Goal: Information Seeking & Learning: Learn about a topic

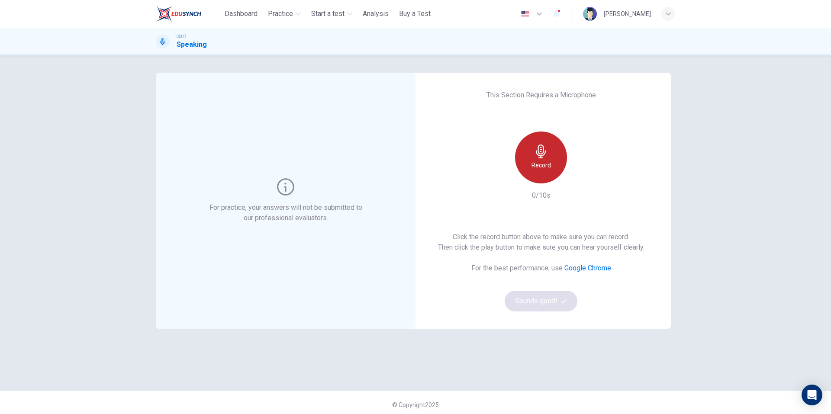
click at [544, 170] on div "Record" at bounding box center [541, 158] width 52 height 52
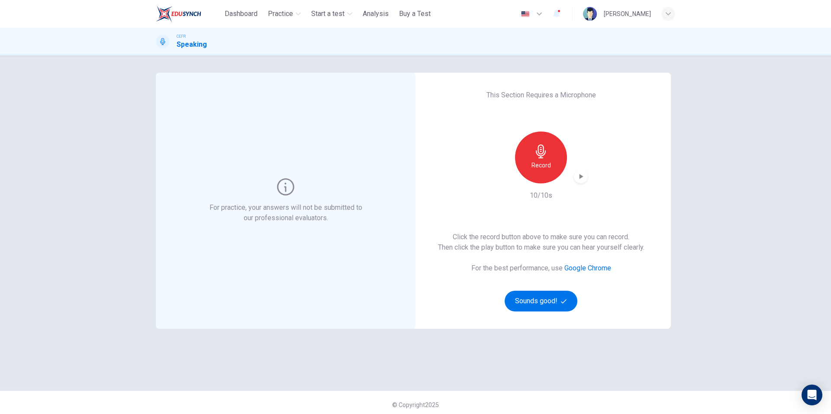
click at [579, 178] on icon "button" at bounding box center [581, 176] width 4 height 5
click at [541, 166] on h6 "Record" at bounding box center [540, 165] width 19 height 10
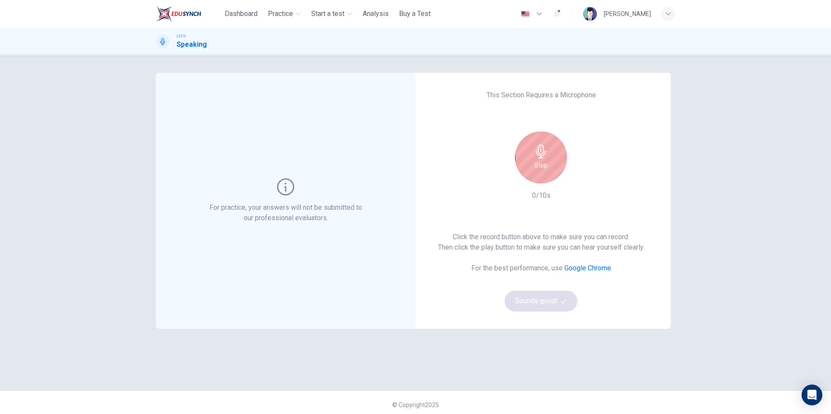
click at [545, 165] on div "Stop" at bounding box center [541, 158] width 52 height 52
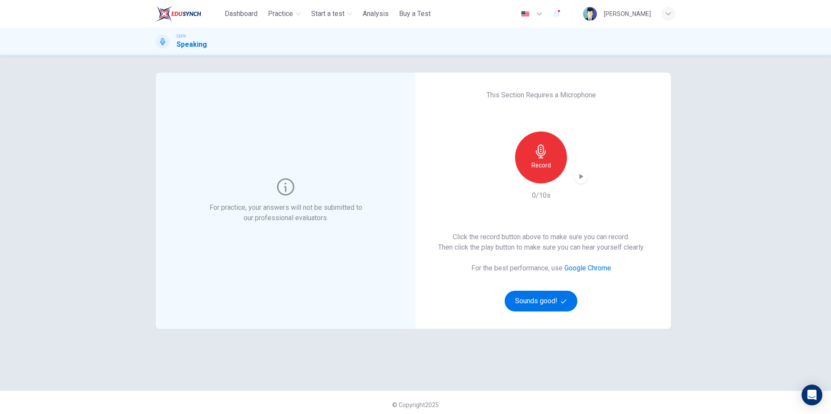
click at [579, 177] on icon "button" at bounding box center [581, 176] width 4 height 5
click at [536, 167] on h6 "Record" at bounding box center [540, 165] width 19 height 10
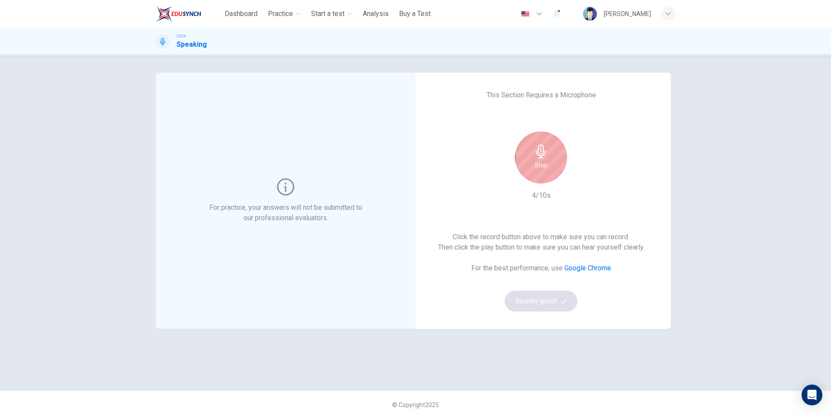
click at [548, 166] on div "Stop" at bounding box center [541, 158] width 52 height 52
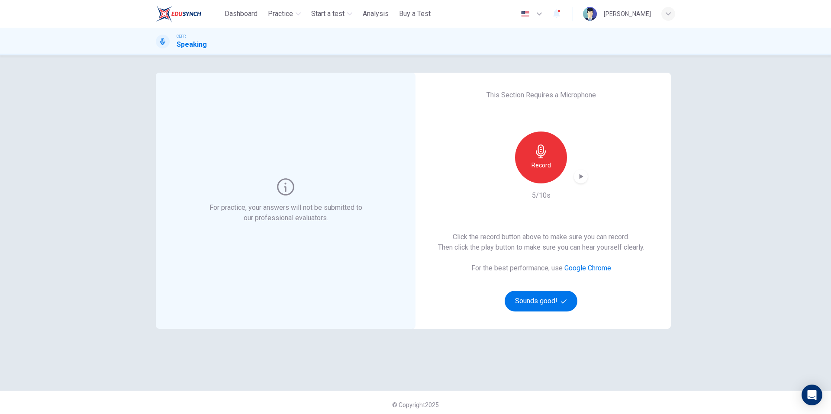
click at [579, 177] on icon "button" at bounding box center [581, 176] width 4 height 5
click at [582, 176] on icon "button" at bounding box center [580, 176] width 9 height 9
click at [772, 299] on div "For practice, your answers will not be submitted to our professional evaluators…" at bounding box center [415, 234] width 831 height 359
click at [546, 159] on div "Record" at bounding box center [541, 158] width 52 height 52
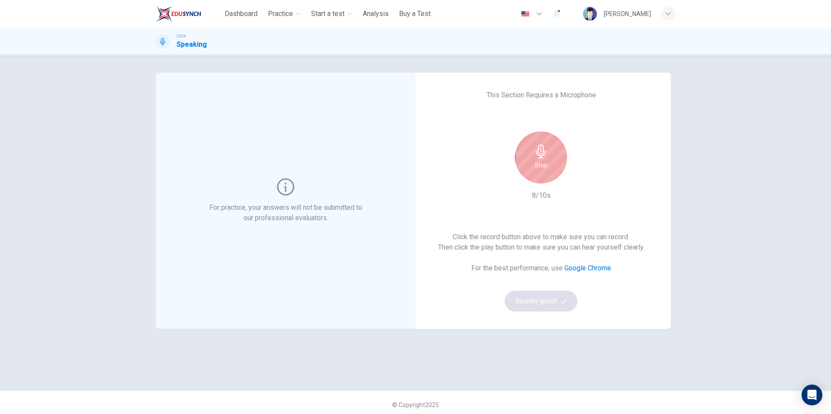
click at [550, 159] on div "Stop" at bounding box center [541, 158] width 52 height 52
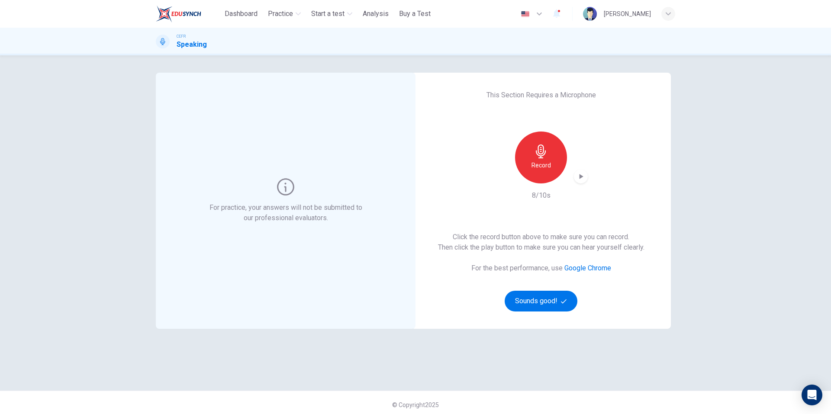
click at [580, 175] on icon "button" at bounding box center [580, 176] width 9 height 9
click at [598, 266] on link "Google Chrome" at bounding box center [587, 268] width 47 height 8
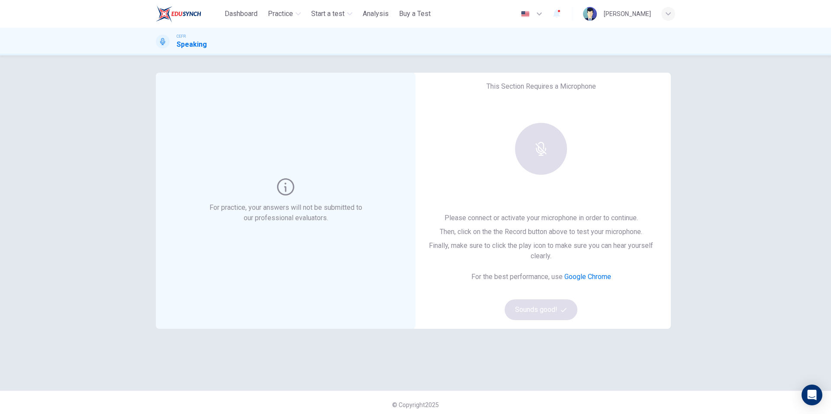
click at [129, 212] on div "For practice, your answers will not be submitted to our professional evaluators…" at bounding box center [415, 234] width 831 height 359
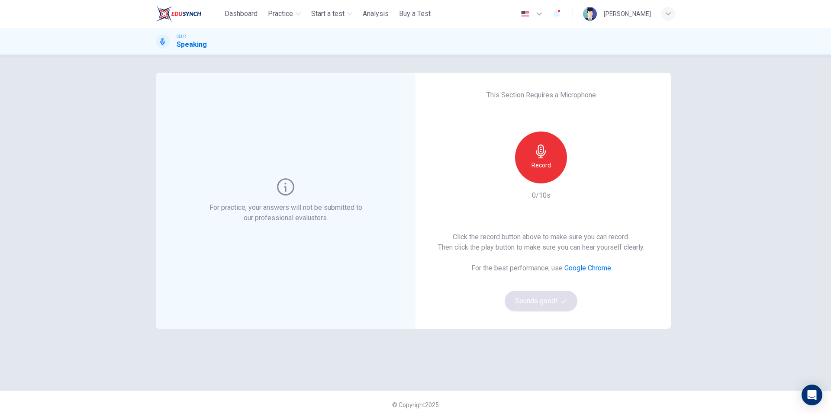
click at [543, 170] on div "Record" at bounding box center [541, 158] width 52 height 52
click at [535, 161] on h6 "Stop" at bounding box center [540, 165] width 13 height 10
click at [580, 183] on div "Record 5/10s" at bounding box center [540, 166] width 93 height 69
click at [580, 176] on icon "button" at bounding box center [581, 176] width 4 height 5
click at [579, 178] on icon "button" at bounding box center [580, 176] width 9 height 9
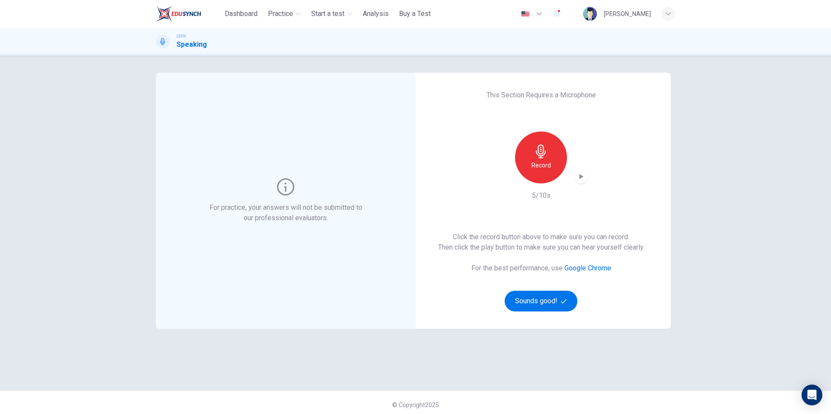
click at [582, 176] on icon "button" at bounding box center [580, 176] width 9 height 9
click at [578, 180] on icon "button" at bounding box center [581, 177] width 6 height 6
click at [539, 169] on h6 "Record" at bounding box center [540, 165] width 19 height 10
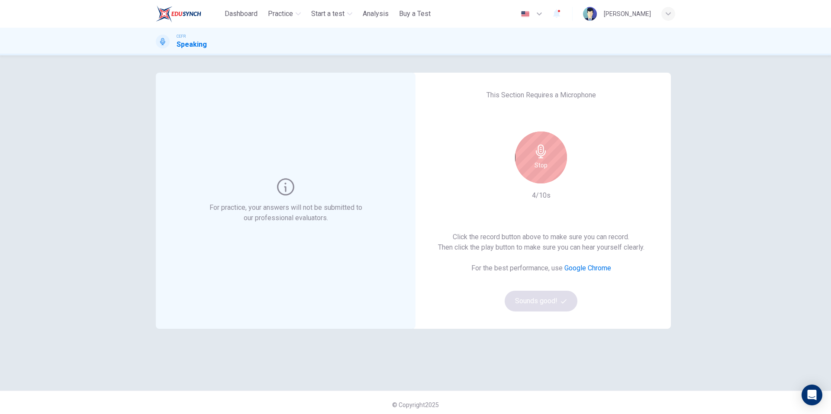
click at [548, 173] on div "Stop" at bounding box center [541, 158] width 52 height 52
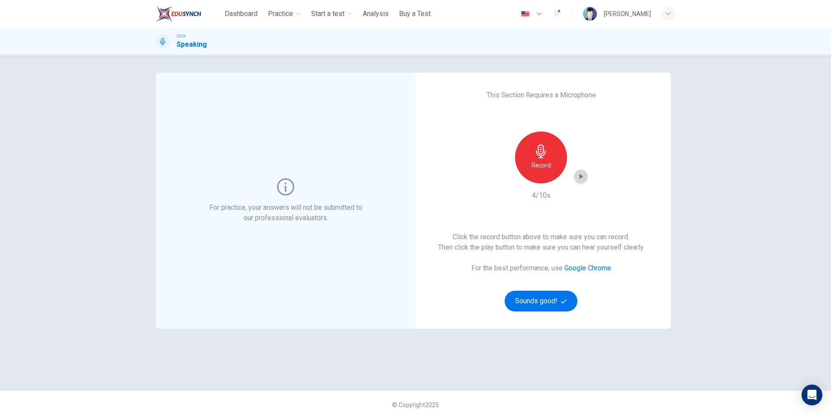
click at [577, 178] on icon "button" at bounding box center [580, 176] width 9 height 9
click at [579, 181] on div "button" at bounding box center [581, 177] width 14 height 14
click at [578, 175] on icon "button" at bounding box center [580, 176] width 9 height 9
click at [579, 178] on icon "button" at bounding box center [581, 176] width 4 height 5
click at [550, 172] on div "Record" at bounding box center [541, 158] width 52 height 52
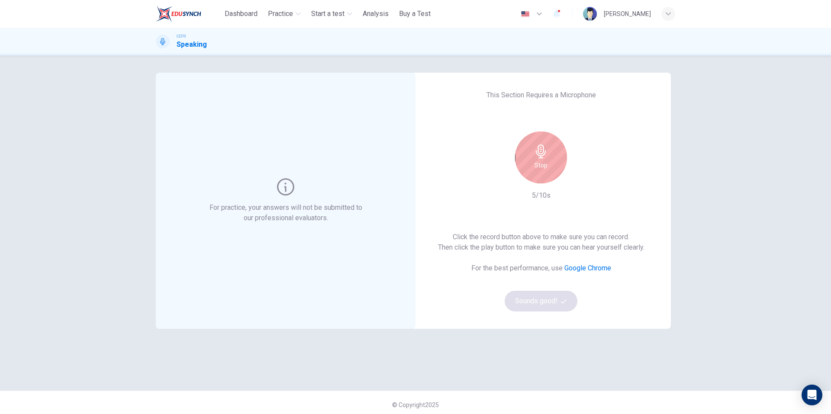
click at [553, 167] on div "Stop" at bounding box center [541, 158] width 52 height 52
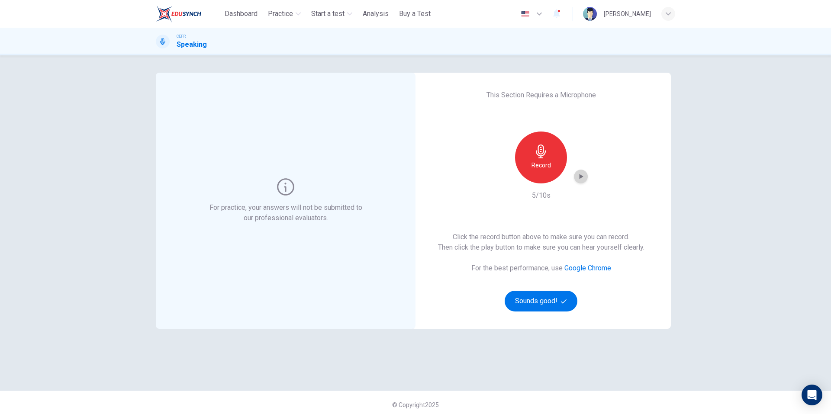
click at [582, 180] on icon "button" at bounding box center [580, 176] width 9 height 9
click at [582, 176] on icon "button" at bounding box center [580, 176] width 9 height 9
click at [534, 165] on h6 "Record" at bounding box center [540, 165] width 19 height 10
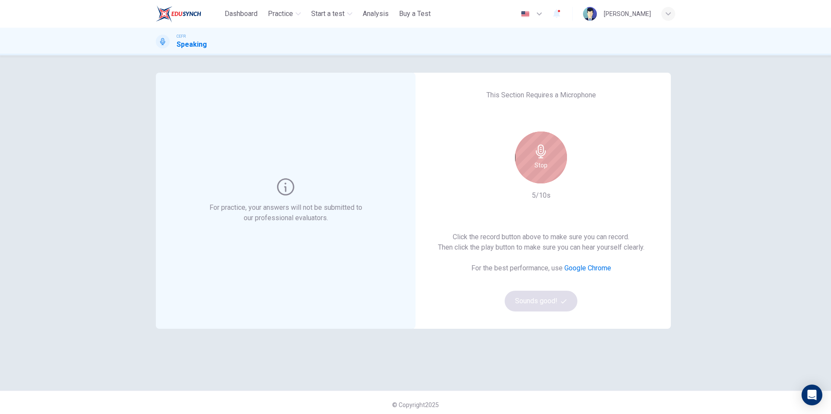
click at [543, 161] on h6 "Stop" at bounding box center [540, 165] width 13 height 10
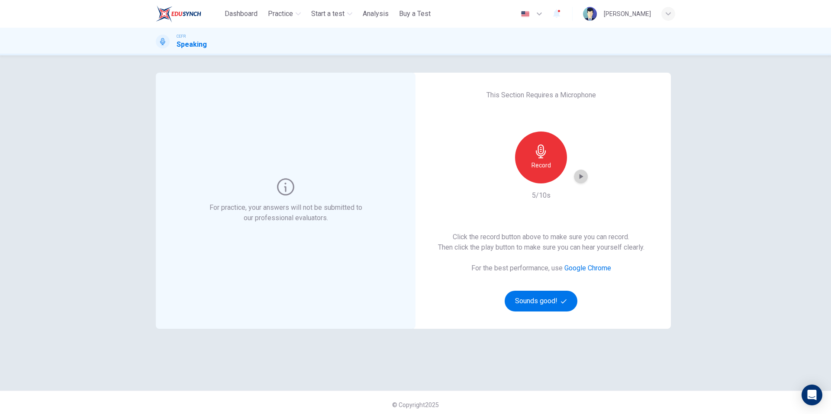
click at [582, 175] on icon "button" at bounding box center [580, 176] width 9 height 9
click at [532, 159] on div "Record" at bounding box center [541, 158] width 52 height 52
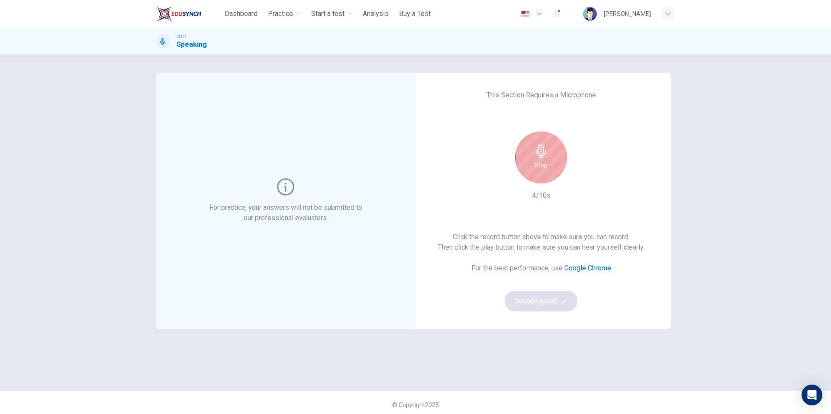
click at [534, 157] on icon "button" at bounding box center [541, 152] width 14 height 14
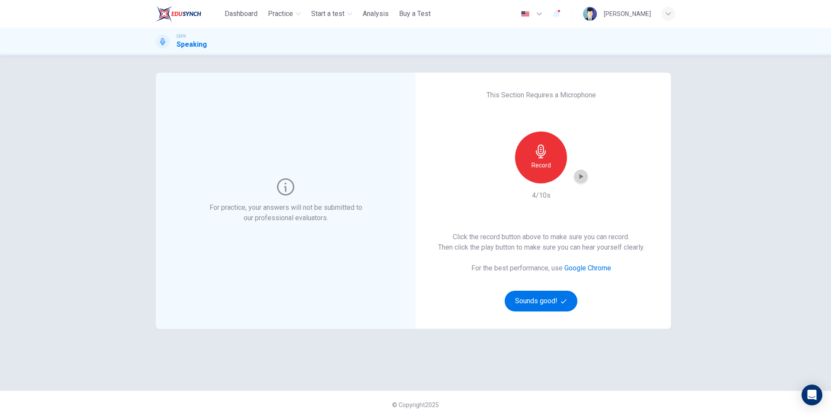
click at [582, 180] on icon "button" at bounding box center [580, 176] width 9 height 9
click at [552, 162] on div "Record" at bounding box center [541, 158] width 52 height 52
click at [580, 175] on icon "button" at bounding box center [580, 176] width 9 height 9
click at [546, 159] on div "Record" at bounding box center [541, 158] width 52 height 52
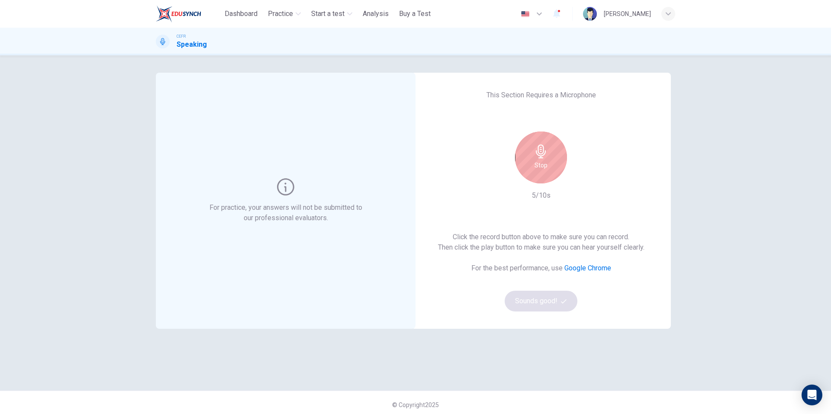
click at [539, 167] on h6 "Stop" at bounding box center [540, 165] width 13 height 10
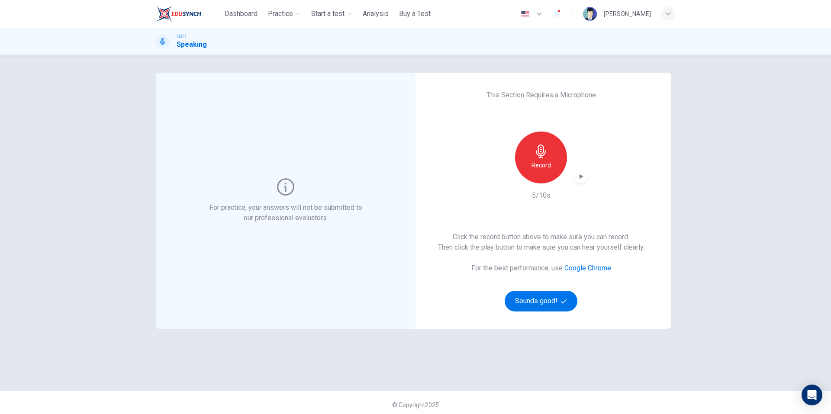
click at [576, 175] on icon "button" at bounding box center [580, 176] width 9 height 9
click at [543, 155] on icon "button" at bounding box center [541, 152] width 14 height 14
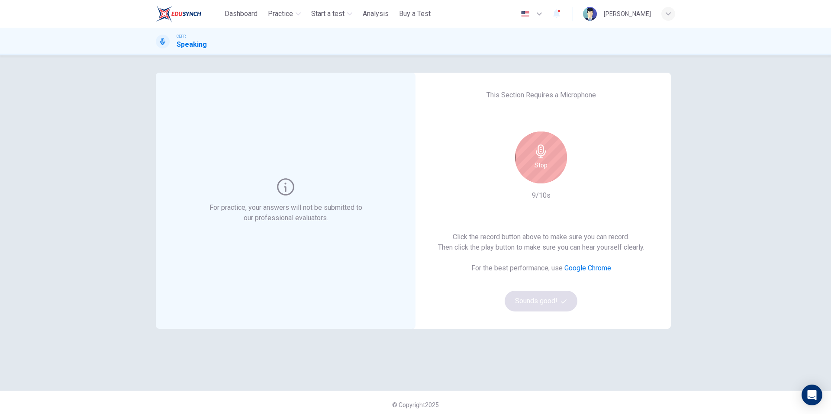
click at [545, 175] on div "Stop" at bounding box center [541, 158] width 52 height 52
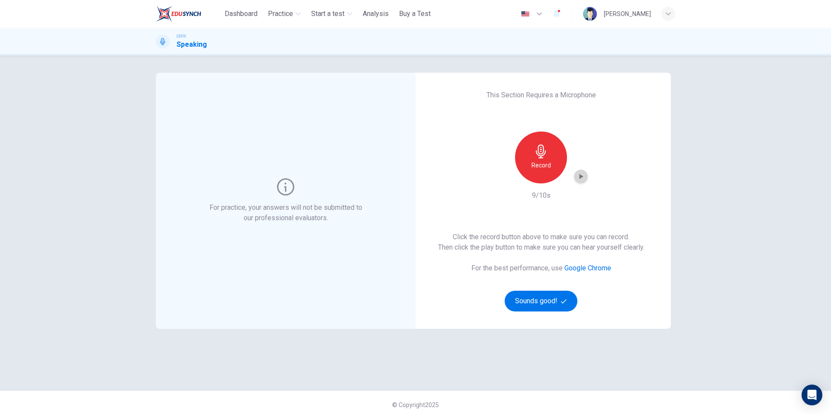
click at [584, 177] on div "button" at bounding box center [581, 177] width 14 height 14
click at [784, 196] on div "For practice, your answers will not be submitted to our professional evaluators…" at bounding box center [415, 234] width 831 height 359
click at [579, 181] on div "button" at bounding box center [581, 177] width 14 height 14
click at [579, 178] on icon "button" at bounding box center [580, 176] width 9 height 9
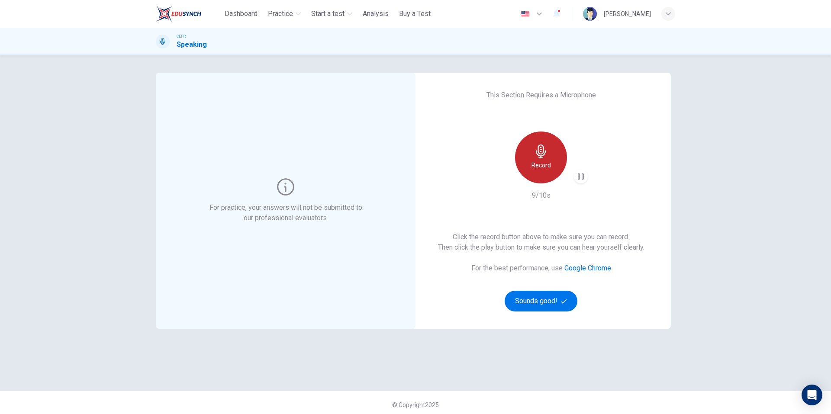
click at [534, 158] on icon "button" at bounding box center [541, 152] width 14 height 14
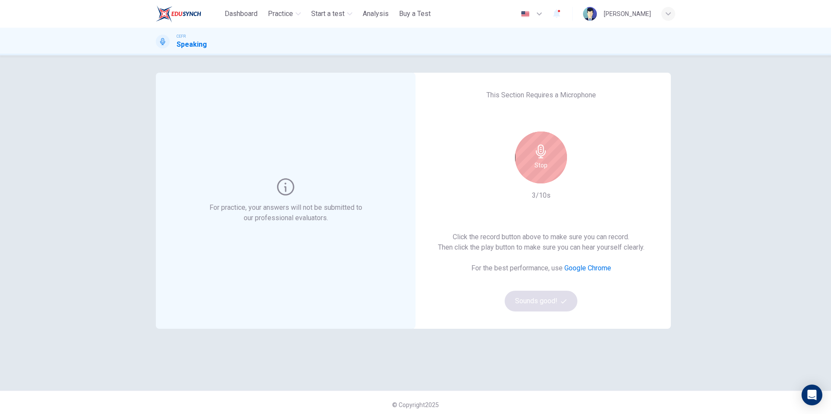
click at [543, 164] on h6 "Stop" at bounding box center [540, 165] width 13 height 10
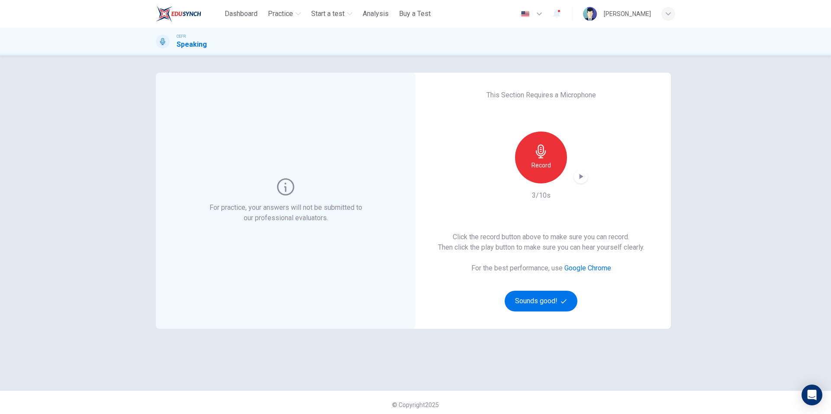
click at [579, 176] on icon "button" at bounding box center [581, 176] width 4 height 5
click at [580, 180] on icon "button" at bounding box center [580, 176] width 9 height 9
click at [583, 178] on div "button" at bounding box center [581, 177] width 14 height 14
click at [580, 176] on icon "button" at bounding box center [580, 176] width 9 height 9
click at [540, 164] on h6 "Record" at bounding box center [540, 165] width 19 height 10
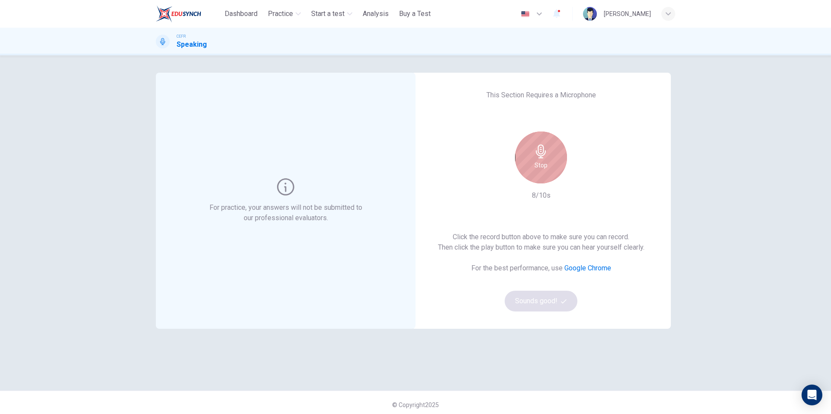
click at [547, 178] on div "Stop" at bounding box center [541, 158] width 52 height 52
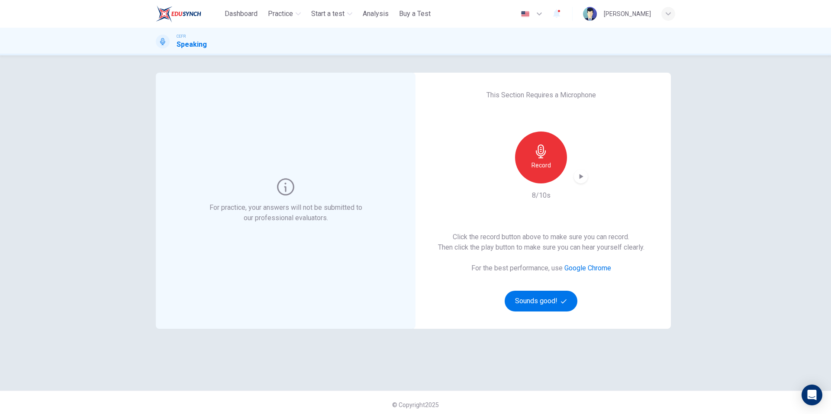
click at [580, 180] on icon "button" at bounding box center [580, 176] width 9 height 9
click at [541, 161] on h6 "Record" at bounding box center [540, 165] width 19 height 10
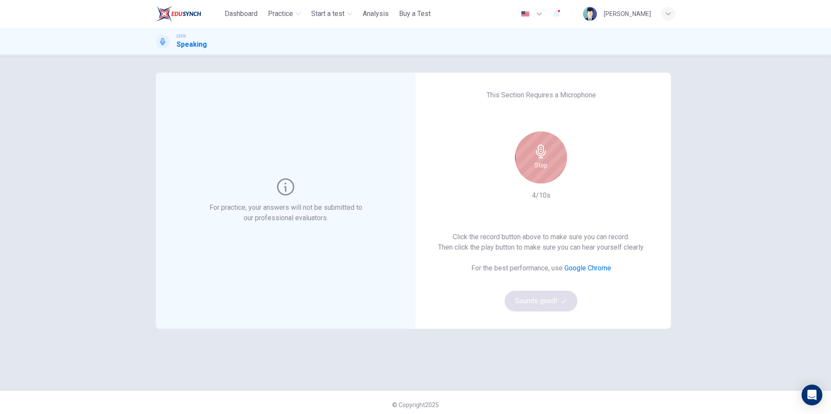
click at [548, 158] on div "Stop" at bounding box center [541, 158] width 52 height 52
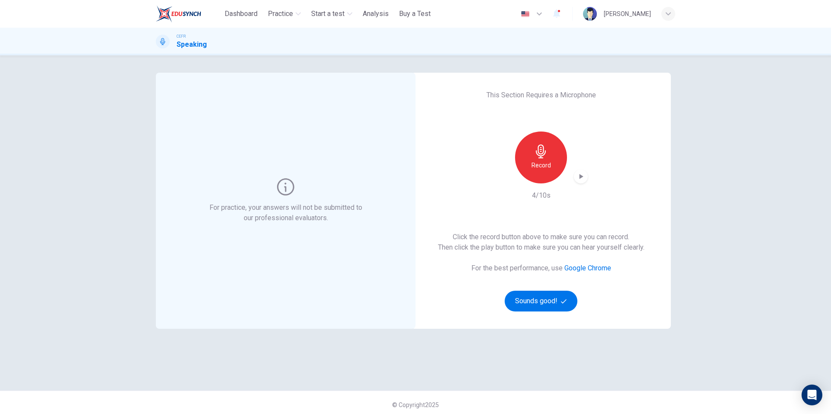
click at [625, 33] on div "CEFR Speaking" at bounding box center [415, 42] width 831 height 28
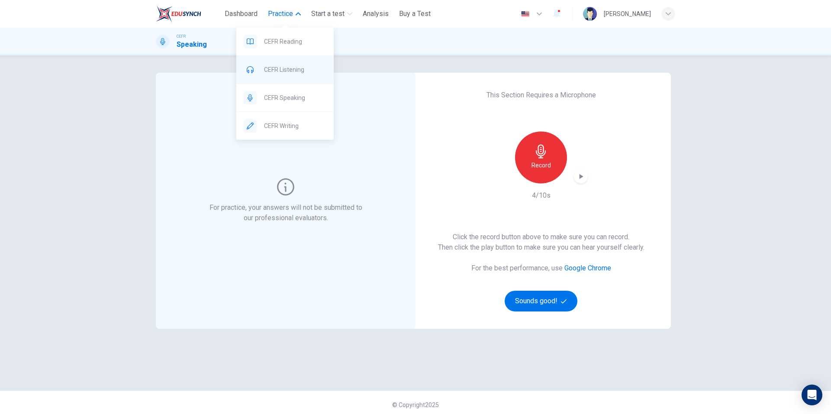
click at [283, 69] on span "CEFR Listening" at bounding box center [295, 69] width 63 height 10
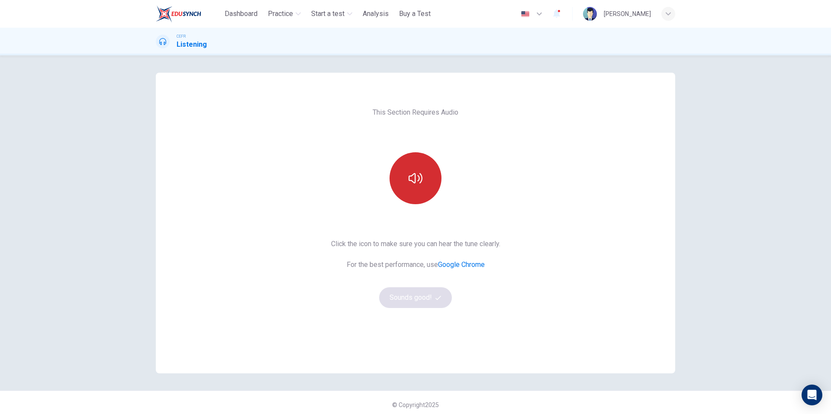
click at [423, 191] on button "button" at bounding box center [415, 178] width 52 height 52
click at [433, 180] on button "button" at bounding box center [415, 178] width 52 height 52
click at [85, 143] on div "This Section Requires Audio Click the icon to make sure you can hear the tune c…" at bounding box center [415, 234] width 831 height 359
click at [413, 190] on button "button" at bounding box center [415, 178] width 52 height 52
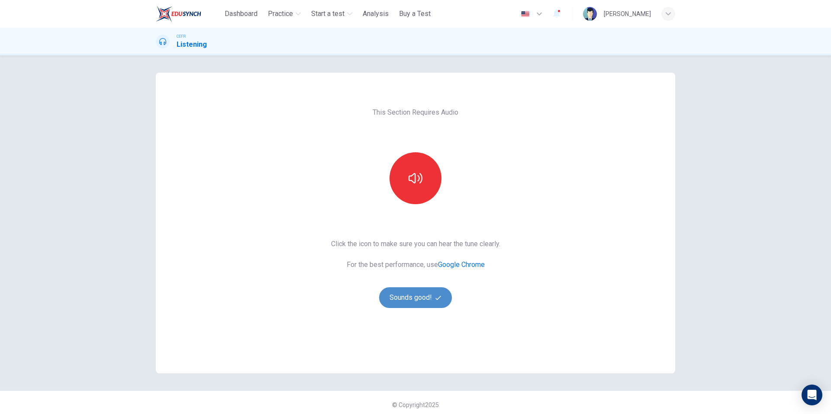
click at [436, 295] on icon "button" at bounding box center [438, 298] width 6 height 6
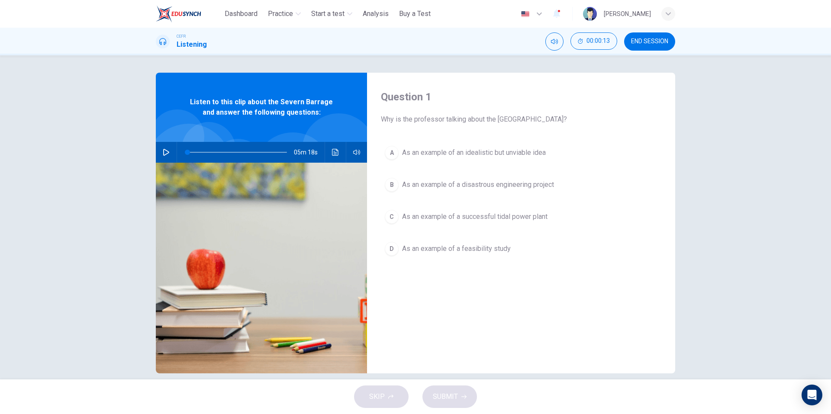
click at [168, 150] on button "button" at bounding box center [166, 152] width 14 height 21
type input "*"
click at [743, 215] on div "Question 1 Why is the professor talking about the Severn Barrage? A As an examp…" at bounding box center [415, 217] width 831 height 324
click at [752, 196] on div "Question 1 Why is the professor talking about the Severn Barrage? A As an examp…" at bounding box center [415, 217] width 831 height 324
type input "**"
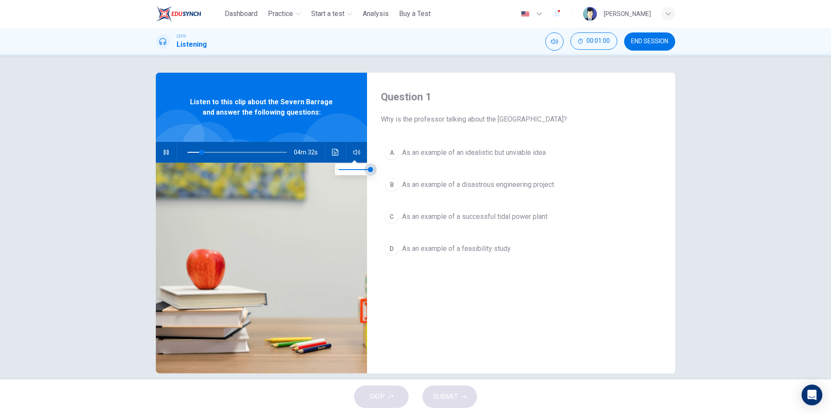
type input "***"
click at [368, 170] on span at bounding box center [370, 169] width 5 height 5
type input "**"
type input "***"
type input "**"
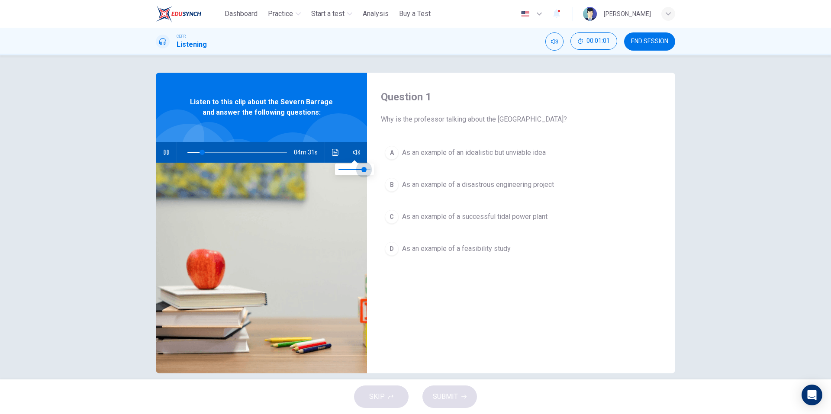
type input "***"
type input "**"
type input "***"
click at [361, 172] on span at bounding box center [360, 169] width 5 height 5
type input "**"
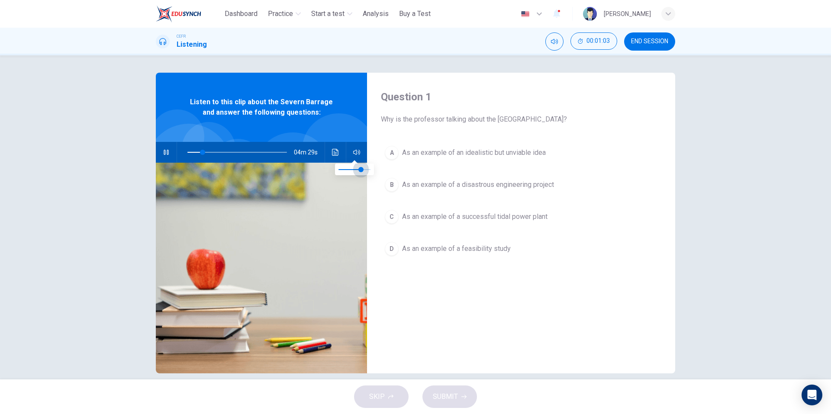
type input "***"
type input "**"
type input "***"
type input "**"
type input "***"
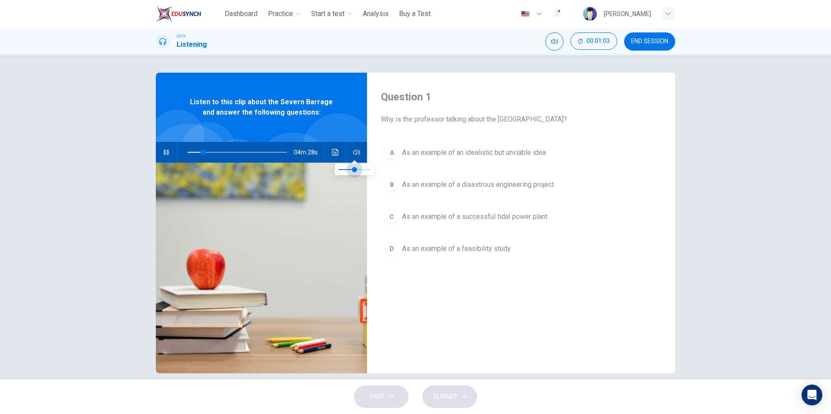
type input "**"
type input "***"
click at [361, 172] on span at bounding box center [360, 169] width 5 height 5
click at [163, 154] on icon "button" at bounding box center [166, 152] width 7 height 7
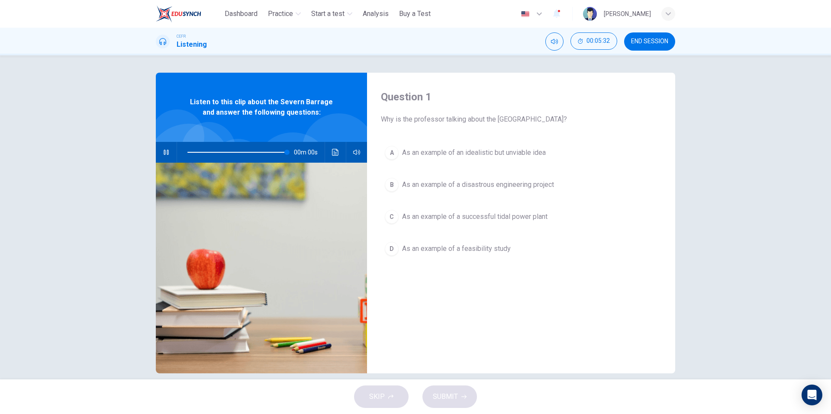
type input "*"
click at [392, 249] on div "D" at bounding box center [392, 249] width 14 height 14
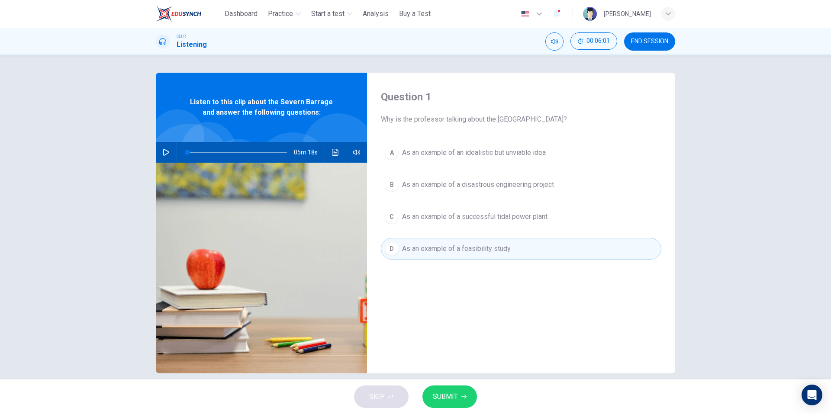
click at [643, 41] on span "END SESSION" at bounding box center [649, 41] width 37 height 7
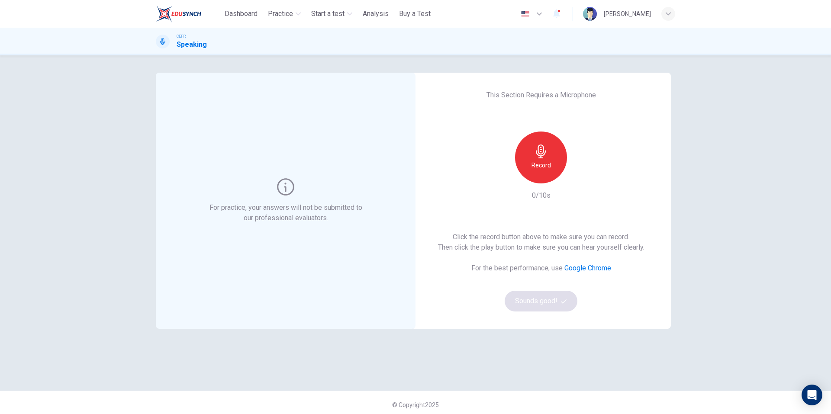
click at [552, 150] on div "Record" at bounding box center [541, 158] width 52 height 52
click at [552, 164] on div "Stop" at bounding box center [541, 158] width 52 height 52
click at [582, 179] on icon "button" at bounding box center [580, 176] width 9 height 9
click at [544, 168] on h6 "Record" at bounding box center [540, 165] width 19 height 10
click at [546, 168] on div "Stop" at bounding box center [541, 158] width 52 height 52
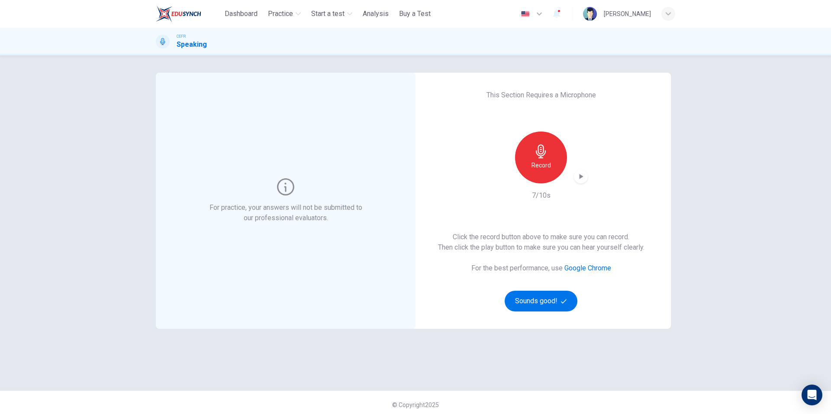
click at [581, 184] on div "Record 7/10s" at bounding box center [540, 166] width 93 height 69
click at [582, 180] on icon "button" at bounding box center [580, 176] width 9 height 9
click at [124, 200] on div "For practice, your answers will not be submitted to our professional evaluators…" at bounding box center [415, 234] width 831 height 359
click at [533, 166] on h6 "Record" at bounding box center [540, 165] width 19 height 10
click at [556, 170] on div "Record" at bounding box center [541, 158] width 52 height 52
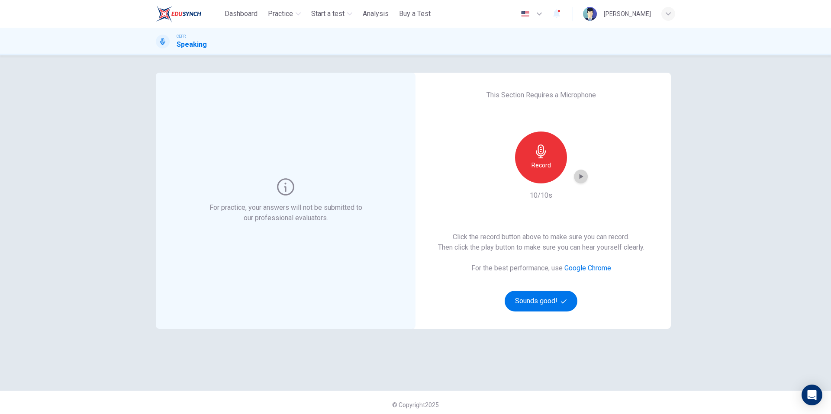
click at [579, 180] on icon "button" at bounding box center [580, 176] width 9 height 9
click at [545, 165] on h6 "Record" at bounding box center [540, 165] width 19 height 10
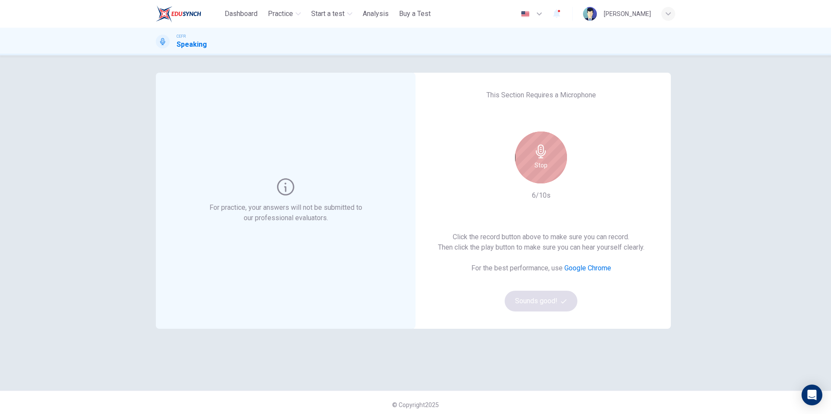
click at [548, 167] on div "Stop" at bounding box center [541, 158] width 52 height 52
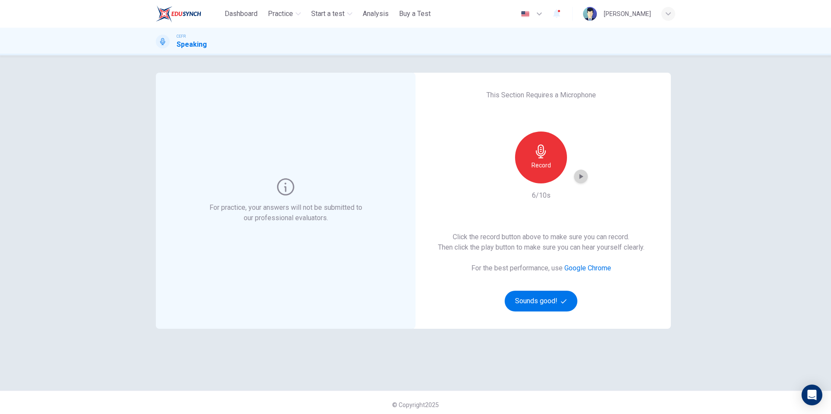
click at [583, 175] on div "button" at bounding box center [581, 177] width 14 height 14
click at [579, 177] on icon "button" at bounding box center [581, 176] width 4 height 5
click at [540, 166] on h6 "Record" at bounding box center [540, 165] width 19 height 10
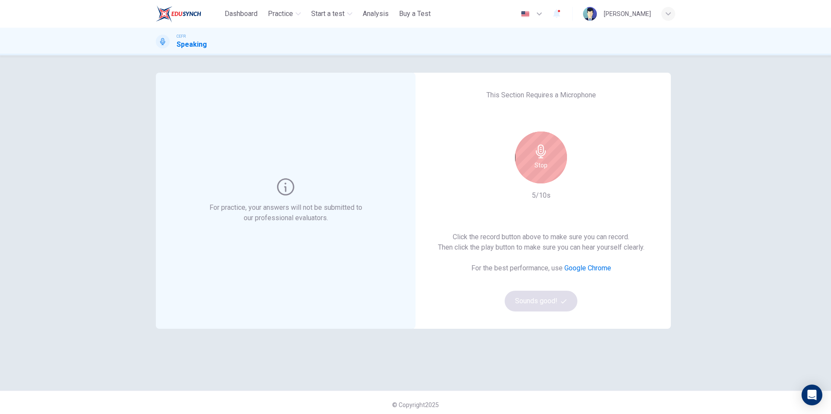
click at [540, 166] on h6 "Stop" at bounding box center [540, 165] width 13 height 10
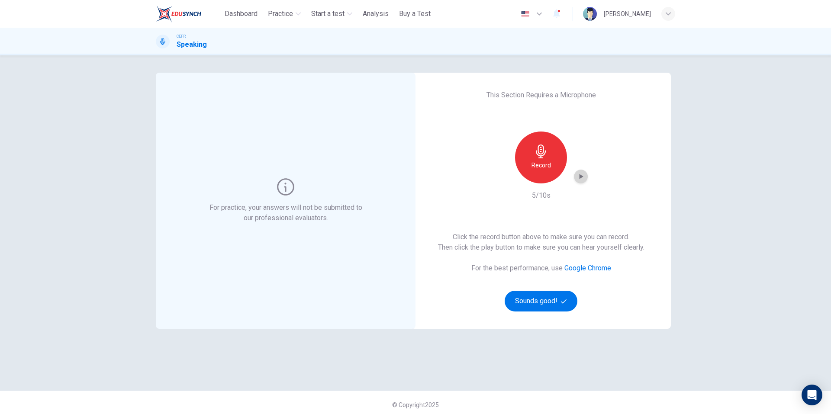
click at [581, 177] on icon "button" at bounding box center [581, 176] width 4 height 5
click at [547, 164] on h6 "Record" at bounding box center [540, 165] width 19 height 10
click at [581, 174] on icon "button" at bounding box center [580, 176] width 9 height 9
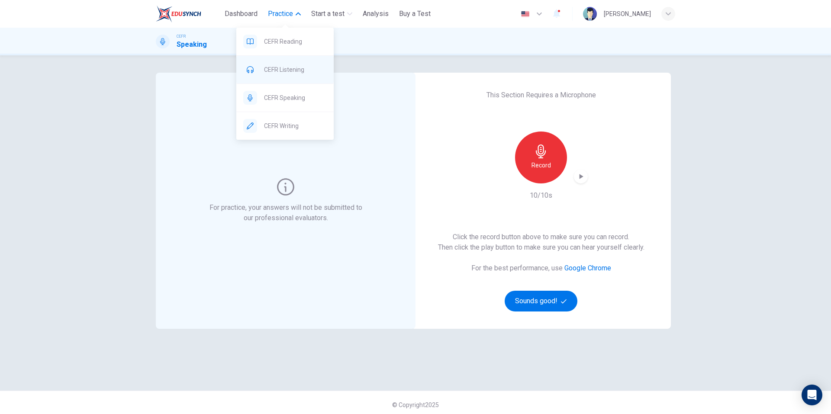
click at [307, 74] on span "CEFR Listening" at bounding box center [295, 69] width 63 height 10
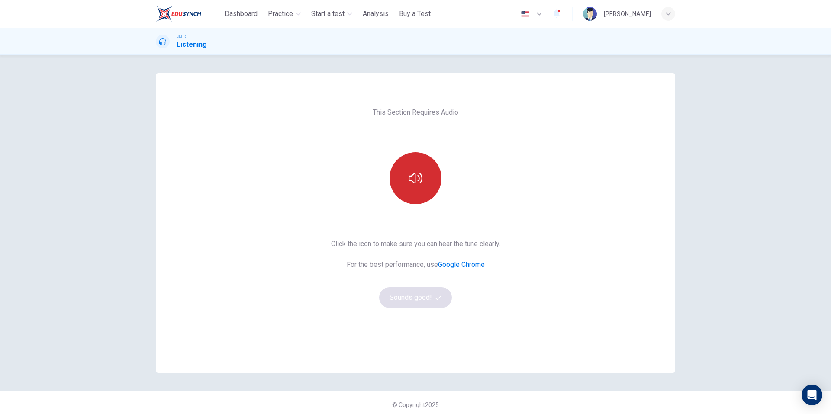
click at [429, 185] on button "button" at bounding box center [415, 178] width 52 height 52
click at [428, 181] on button "button" at bounding box center [415, 178] width 52 height 52
click at [415, 202] on button "button" at bounding box center [415, 178] width 52 height 52
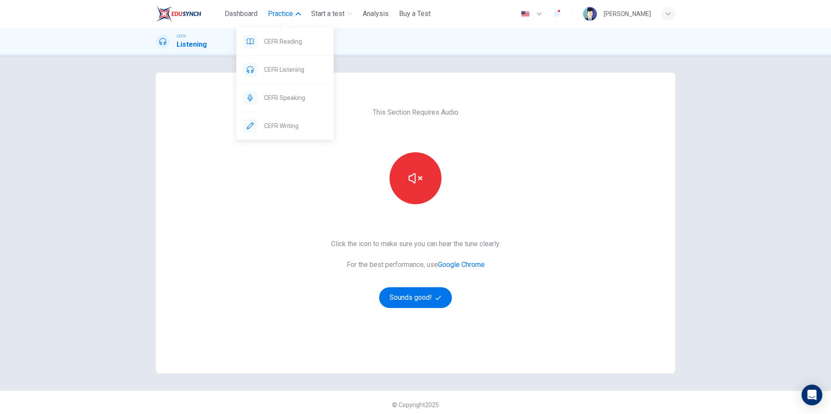
click at [277, 14] on span "Practice" at bounding box center [280, 14] width 25 height 10
click at [287, 98] on span "CEFR Speaking" at bounding box center [295, 98] width 63 height 10
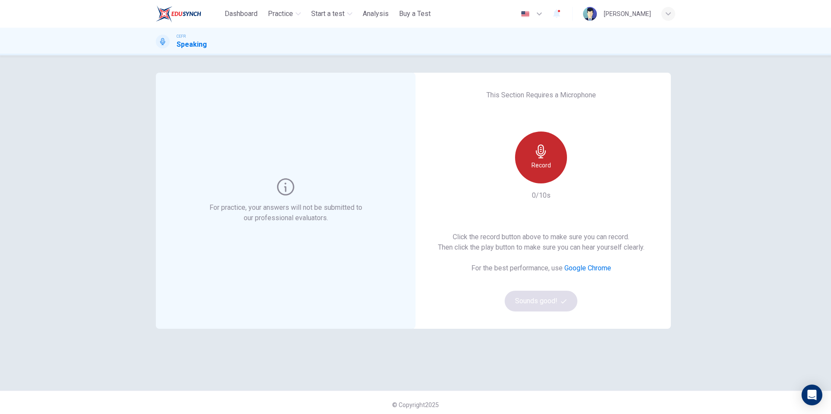
click at [544, 161] on h6 "Record" at bounding box center [540, 165] width 19 height 10
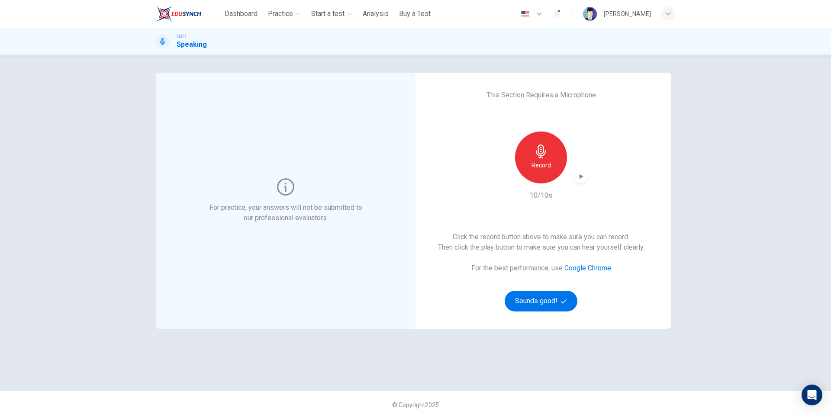
click at [580, 180] on icon "button" at bounding box center [580, 176] width 9 height 9
